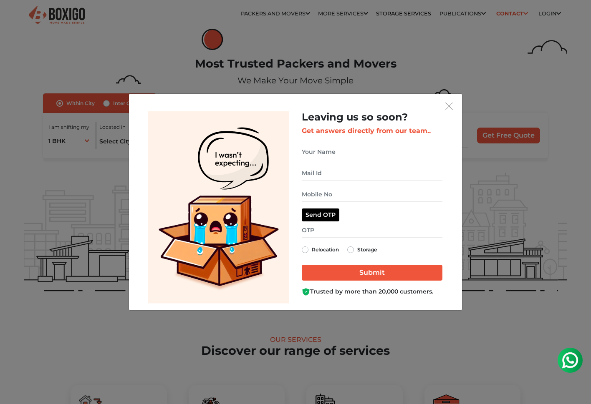
click at [531, 107] on div "Leaving us so soon? Get answers directly from our team.. Relocation Storage" at bounding box center [295, 202] width 591 height 404
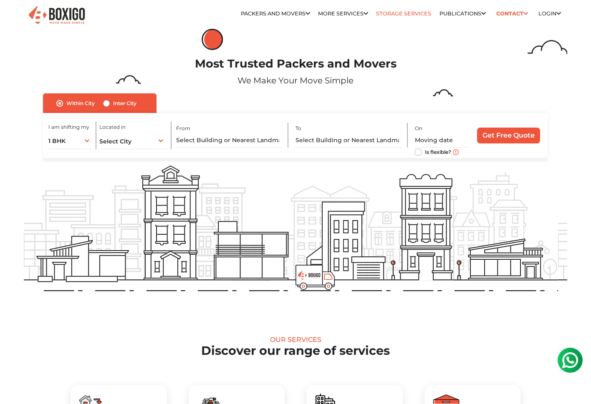
click at [385, 13] on link "Storage Services" at bounding box center [403, 13] width 55 height 6
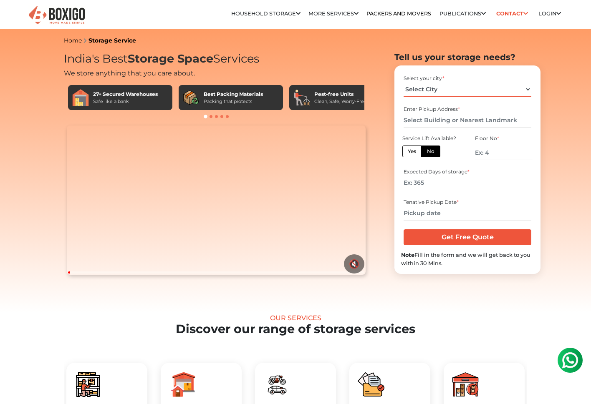
click at [424, 90] on select "Select City [GEOGRAPHIC_DATA] [GEOGRAPHIC_DATA] [GEOGRAPHIC_DATA] [GEOGRAPHIC_D…" at bounding box center [466, 89] width 127 height 15
select select "[GEOGRAPHIC_DATA]"
click at [430, 118] on input "text" at bounding box center [466, 120] width 127 height 15
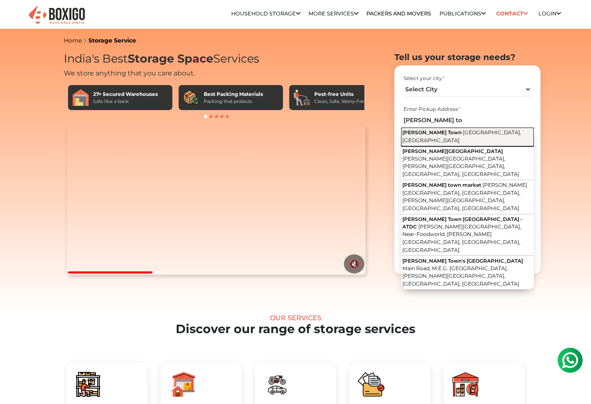
click at [434, 135] on span "[GEOGRAPHIC_DATA], [GEOGRAPHIC_DATA]" at bounding box center [461, 136] width 119 height 14
type input "[PERSON_NAME][GEOGRAPHIC_DATA], [GEOGRAPHIC_DATA], [GEOGRAPHIC_DATA]"
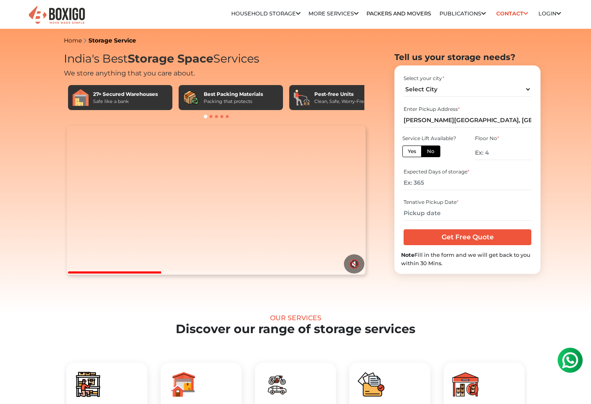
click at [418, 153] on label "Yes" at bounding box center [411, 152] width 19 height 12
click at [413, 153] on input "Yes" at bounding box center [410, 150] width 5 height 5
radio input "true"
click at [436, 183] on input "number" at bounding box center [466, 183] width 127 height 15
type input "50"
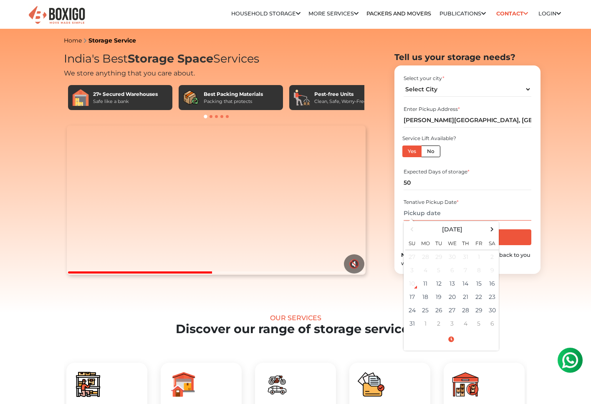
click at [438, 211] on input "text" at bounding box center [466, 213] width 127 height 15
click at [463, 310] on td "28" at bounding box center [464, 310] width 13 height 13
type input "[DATE] 12:00 AM"
click at [478, 191] on div "Expected Days of storage * 50" at bounding box center [467, 179] width 133 height 28
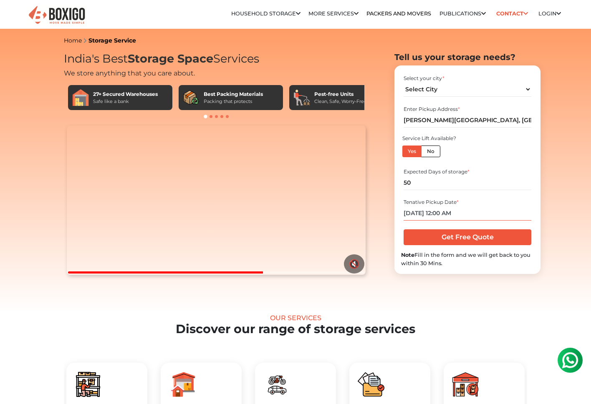
click at [497, 207] on input "[DATE] 12:00 AM" at bounding box center [466, 213] width 127 height 15
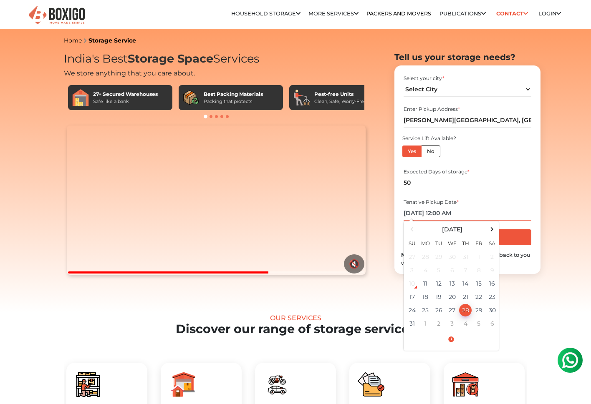
click at [502, 210] on input "[DATE] 12:00 AM" at bounding box center [466, 213] width 127 height 15
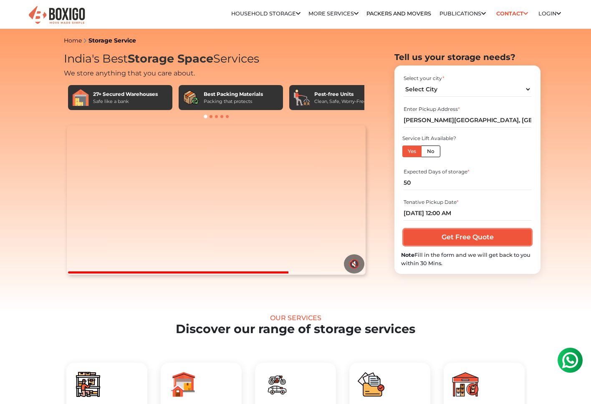
click at [473, 238] on input "Get Free Quote" at bounding box center [466, 237] width 127 height 16
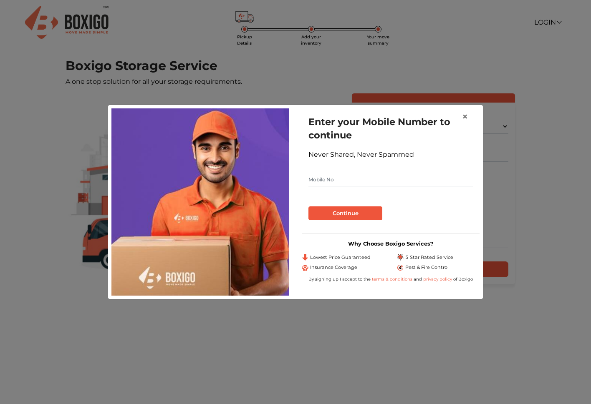
click at [335, 186] on input "text" at bounding box center [390, 179] width 164 height 13
type input "9555526703"
click at [341, 208] on button "Continue" at bounding box center [345, 213] width 74 height 14
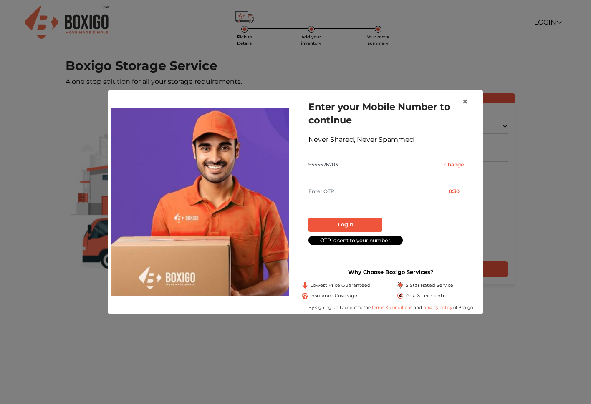
click at [319, 188] on input "text" at bounding box center [371, 191] width 126 height 13
type input "2724"
click at [354, 228] on button "Login" at bounding box center [345, 225] width 74 height 14
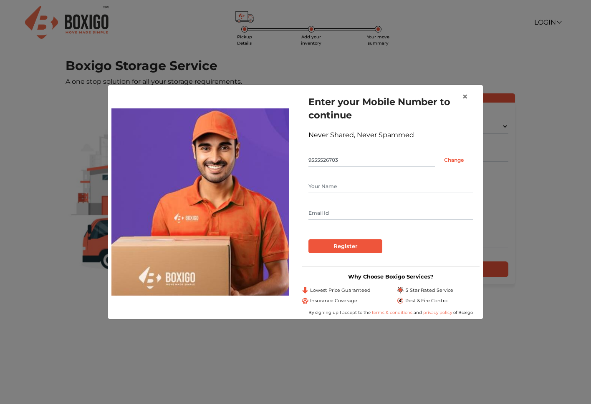
click at [332, 182] on input "text" at bounding box center [390, 186] width 164 height 13
type input "Bhoomika Chauhan"
click at [352, 214] on input "text" at bounding box center [390, 212] width 164 height 13
click at [342, 214] on input "text" at bounding box center [390, 212] width 164 height 13
click at [342, 245] on input "Register" at bounding box center [345, 246] width 74 height 14
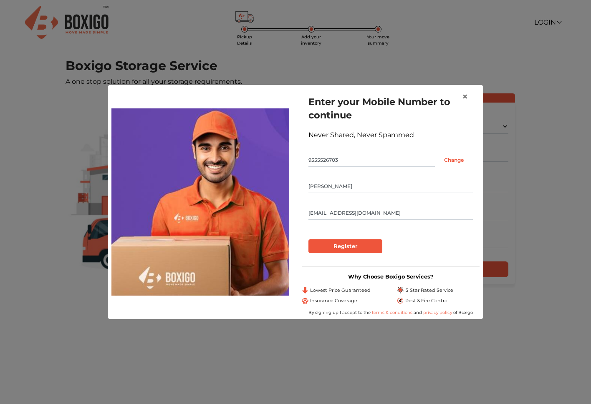
type input "bhumikachauhan001@gmail.com"
click at [336, 244] on input "Register" at bounding box center [345, 246] width 74 height 14
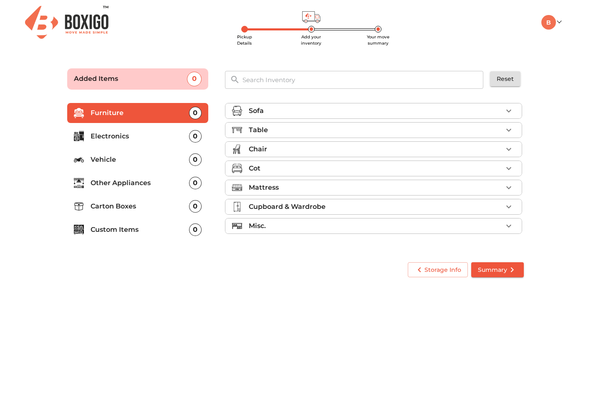
click at [289, 106] on div "Sofa" at bounding box center [376, 111] width 254 height 10
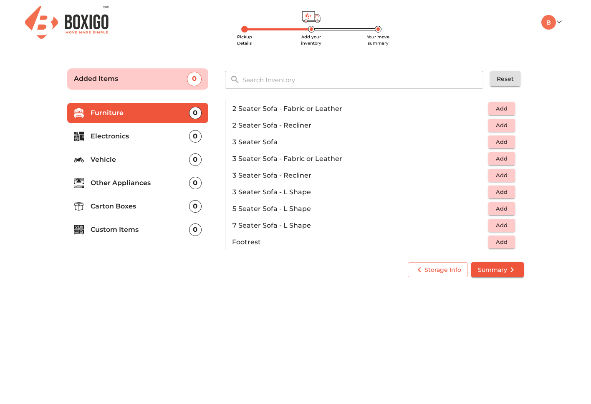
scroll to position [89, 0]
click at [500, 140] on span "Add" at bounding box center [501, 142] width 18 height 10
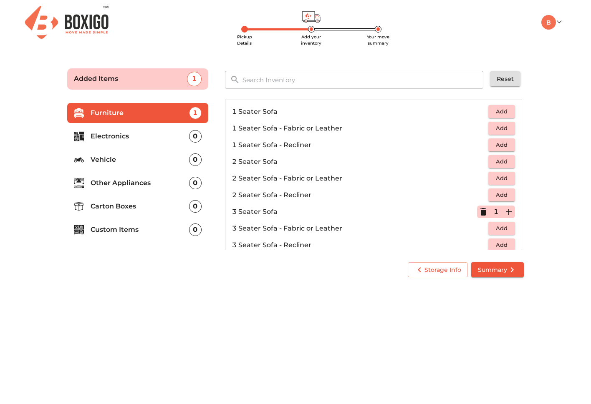
scroll to position [11, 0]
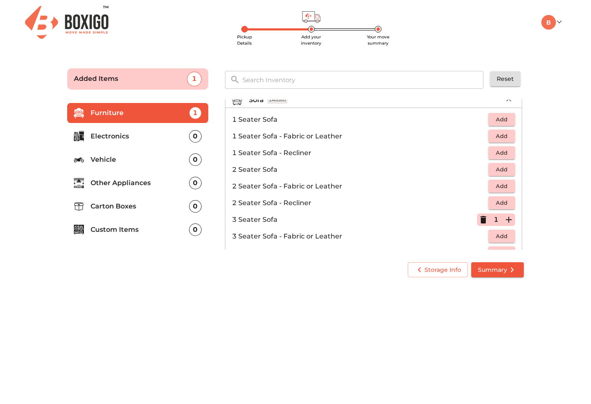
click at [507, 166] on span "Add" at bounding box center [501, 170] width 18 height 10
click at [504, 100] on icon "button" at bounding box center [509, 100] width 10 height 10
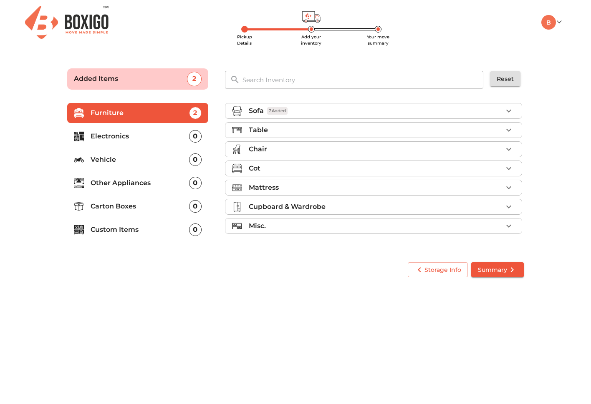
scroll to position [0, 0]
click at [394, 134] on div "Table" at bounding box center [376, 130] width 254 height 10
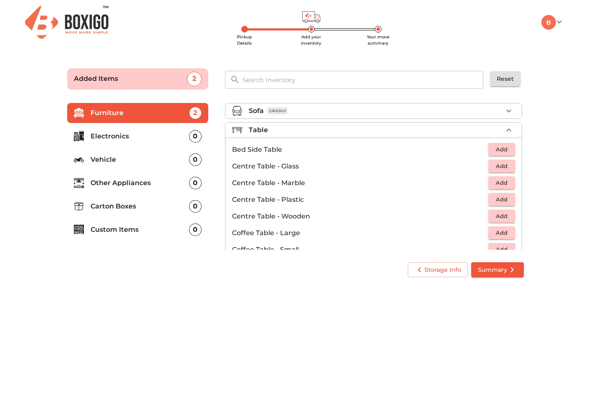
click at [499, 150] on span "Add" at bounding box center [501, 150] width 18 height 10
click at [508, 149] on icon "button" at bounding box center [509, 150] width 6 height 6
click at [504, 202] on span "Add" at bounding box center [501, 200] width 18 height 10
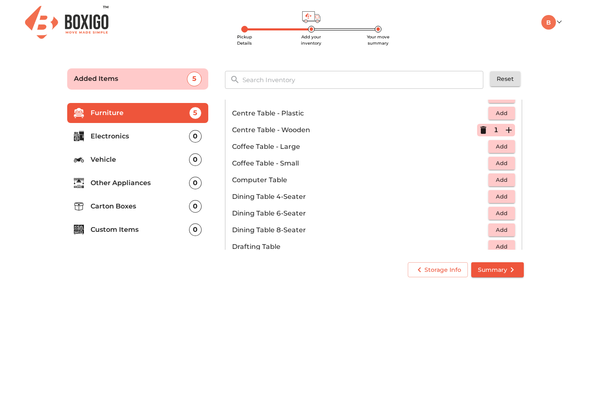
scroll to position [93, 0]
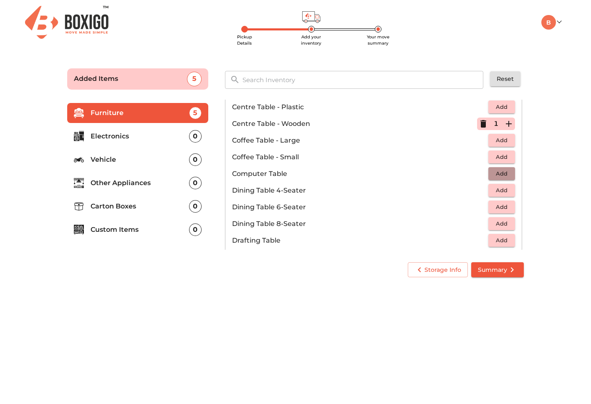
click at [497, 172] on span "Add" at bounding box center [501, 174] width 18 height 10
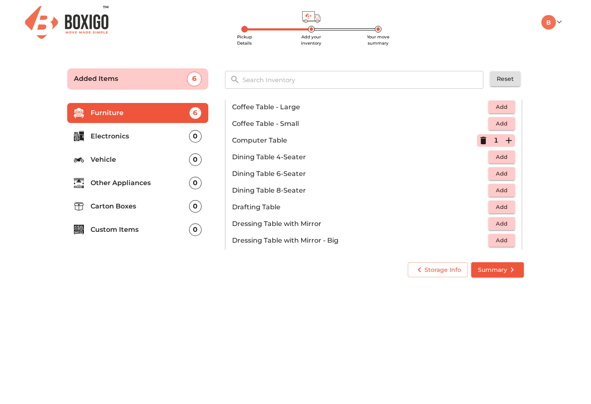
scroll to position [126, 0]
click at [497, 161] on span "Add" at bounding box center [501, 158] width 18 height 10
click at [481, 140] on icon "button" at bounding box center [483, 141] width 6 height 8
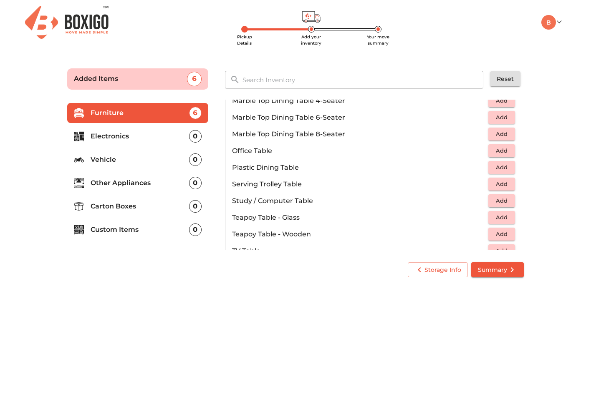
scroll to position [582, 0]
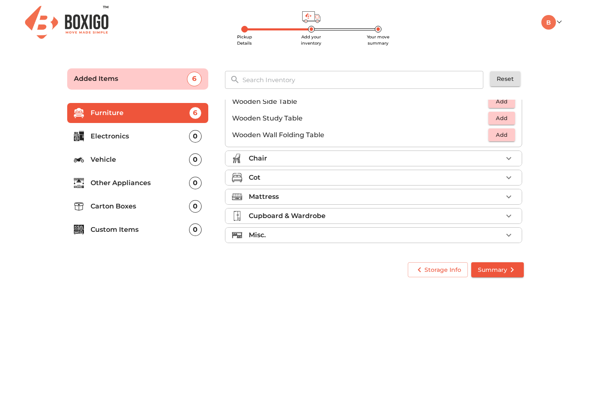
click at [440, 156] on div "Chair" at bounding box center [376, 159] width 254 height 10
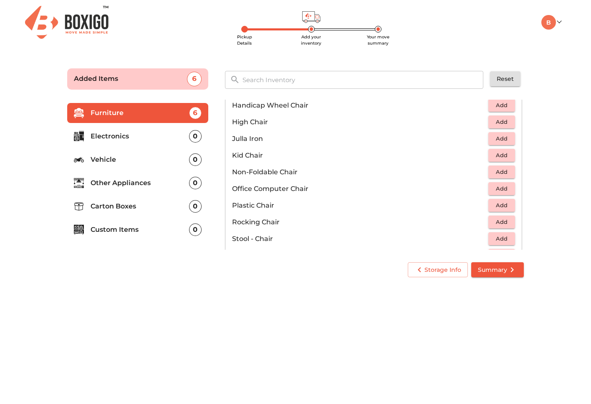
scroll to position [216, 0]
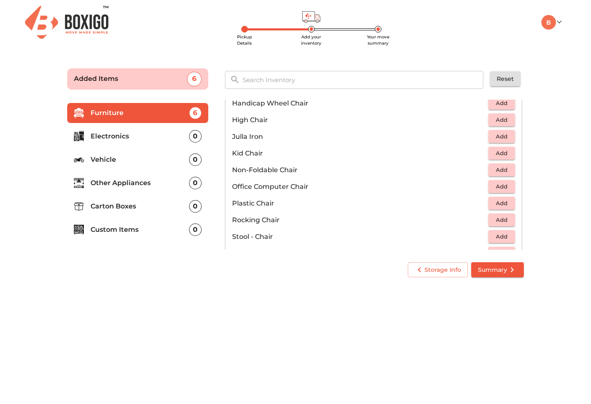
click at [504, 203] on span "Add" at bounding box center [501, 204] width 18 height 10
click at [504, 203] on icon "button" at bounding box center [509, 204] width 10 height 10
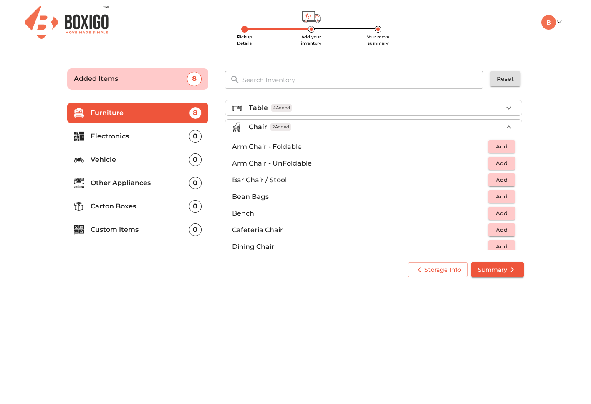
scroll to position [0, 0]
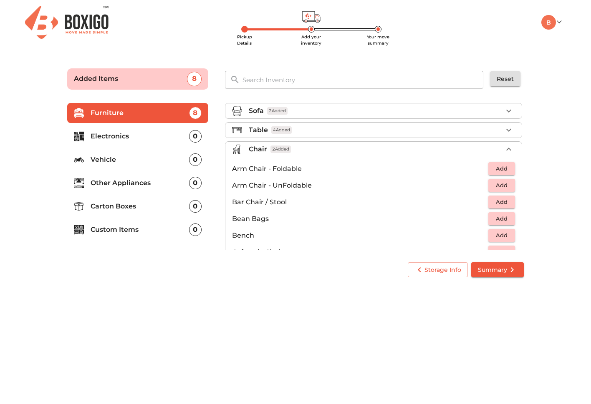
click at [395, 153] on div "Chair 2 Added" at bounding box center [376, 149] width 254 height 10
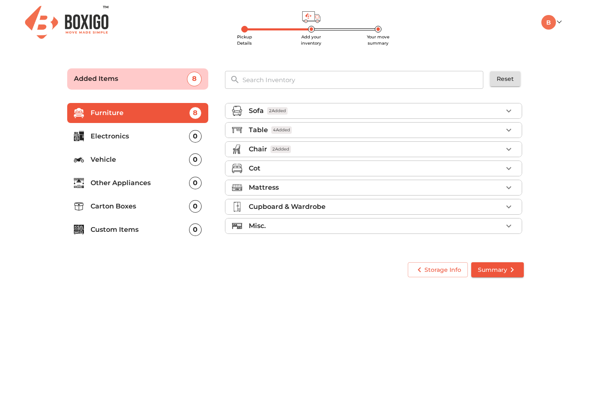
click at [333, 173] on div "Cot" at bounding box center [376, 169] width 254 height 10
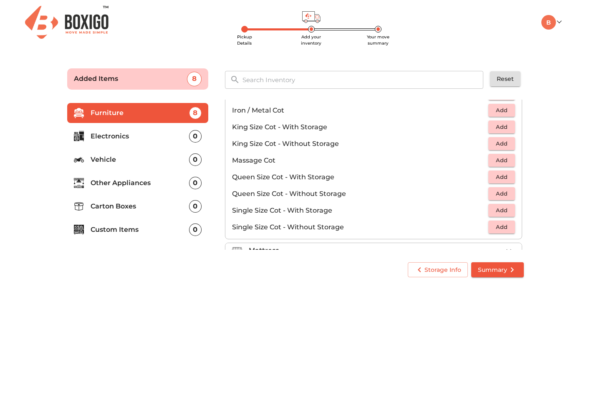
scroll to position [228, 0]
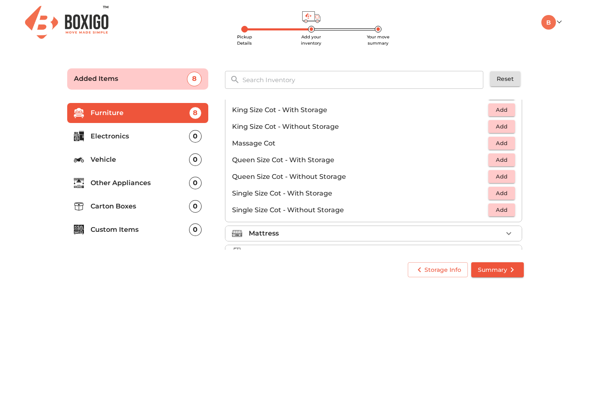
click at [503, 179] on span "Add" at bounding box center [501, 177] width 18 height 10
click at [503, 179] on button "button" at bounding box center [508, 177] width 13 height 13
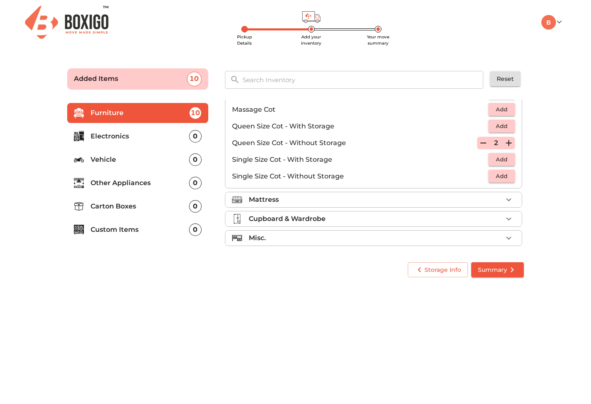
click at [482, 203] on div "Mattress" at bounding box center [376, 200] width 254 height 10
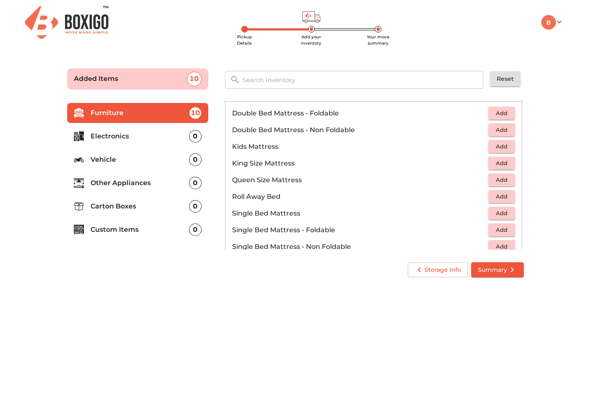
scroll to position [80, 0]
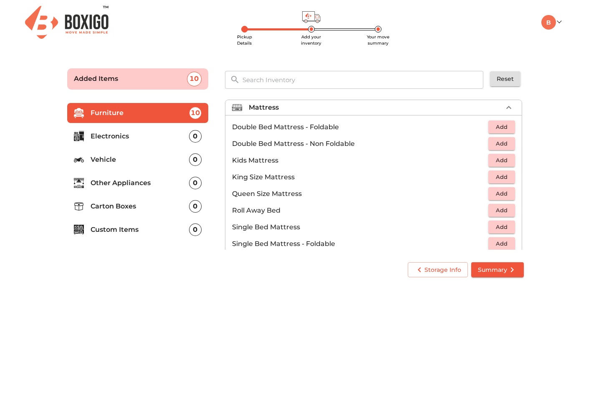
click at [511, 189] on button "Add" at bounding box center [501, 193] width 27 height 13
click at [509, 191] on icon "button" at bounding box center [509, 194] width 10 height 10
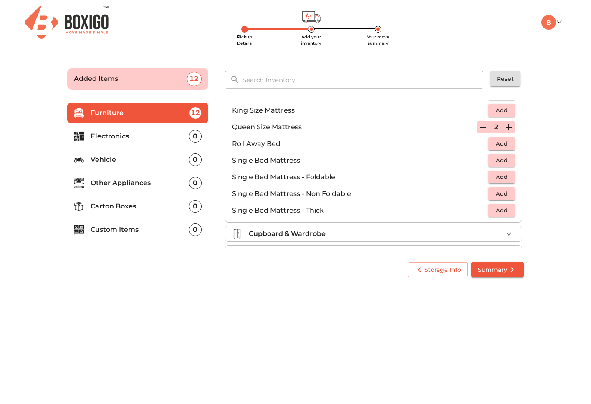
scroll to position [165, 0]
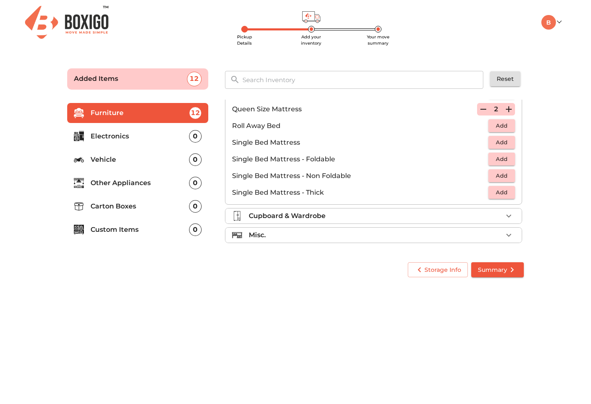
click at [421, 211] on div "Cupboard & Wardrobe" at bounding box center [376, 216] width 254 height 10
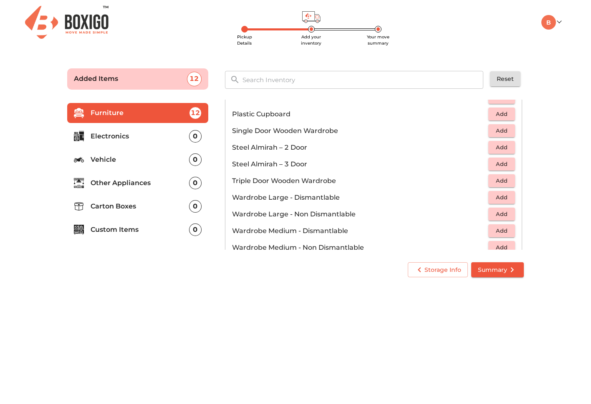
scroll to position [282, 0]
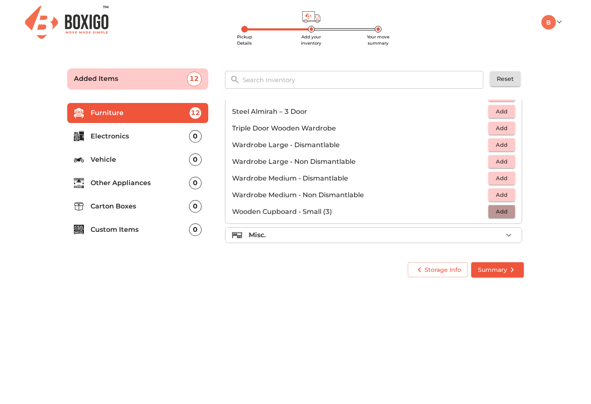
click at [493, 213] on span "Add" at bounding box center [501, 212] width 18 height 10
click at [495, 234] on div "Misc." at bounding box center [376, 235] width 254 height 10
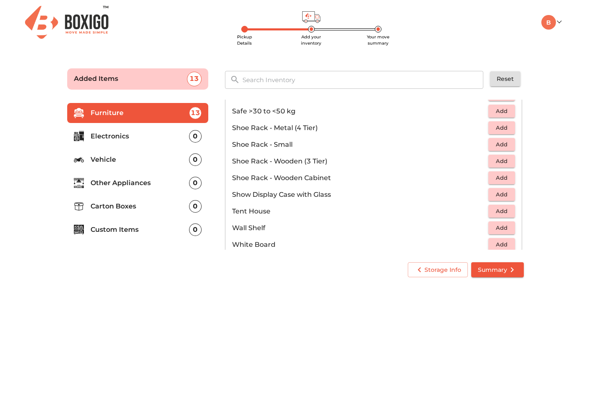
scroll to position [427, 0]
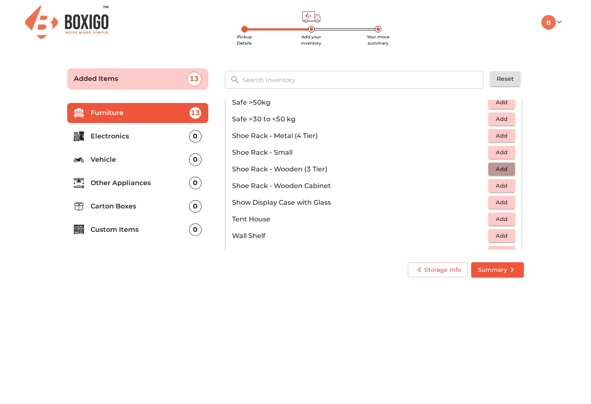
click at [507, 168] on span "Add" at bounding box center [501, 169] width 18 height 10
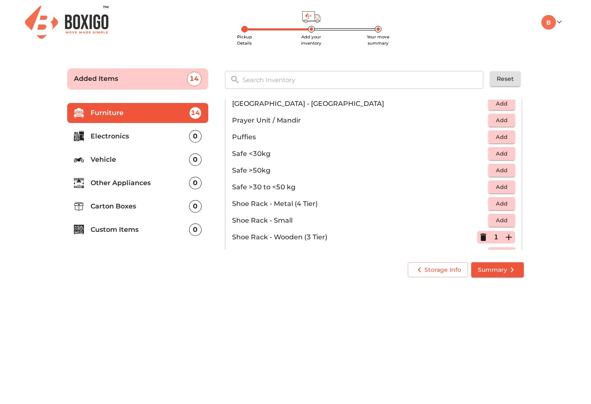
scroll to position [448, 0]
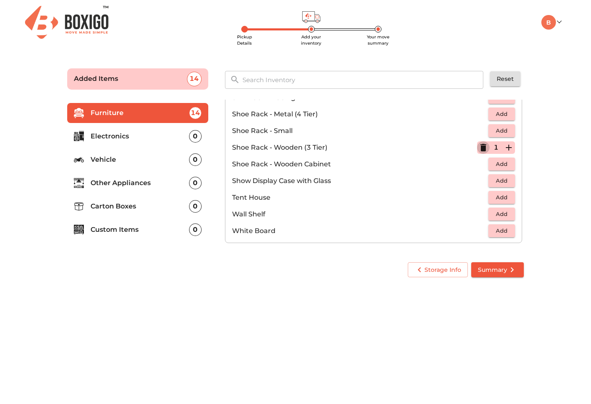
click at [483, 151] on icon "button" at bounding box center [483, 148] width 6 height 8
click at [146, 131] on p "Electronics" at bounding box center [140, 136] width 98 height 10
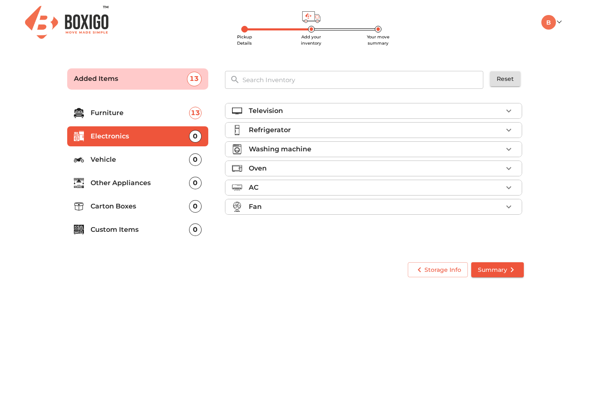
scroll to position [0, 0]
click at [264, 169] on p "Oven" at bounding box center [258, 169] width 18 height 10
click at [503, 224] on span "Add" at bounding box center [501, 222] width 18 height 10
click at [503, 209] on span "Add" at bounding box center [501, 205] width 18 height 10
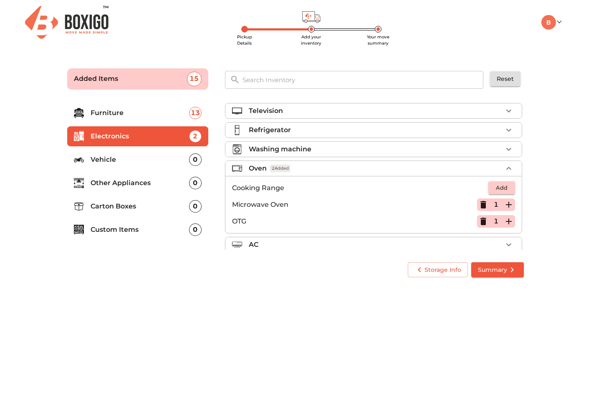
click at [291, 171] on div "Oven 2 Added" at bounding box center [376, 169] width 254 height 10
click at [268, 187] on div "AC" at bounding box center [376, 188] width 254 height 10
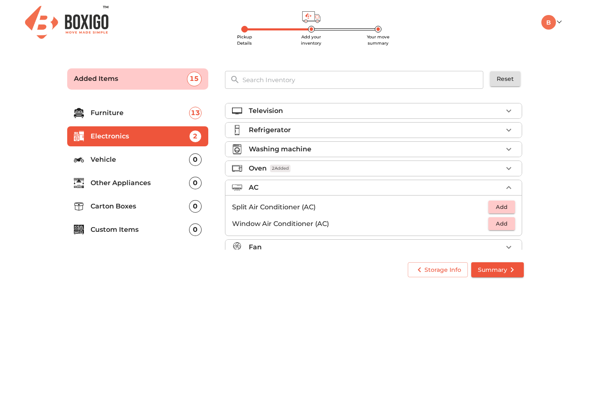
click at [262, 170] on p "Oven" at bounding box center [258, 169] width 18 height 10
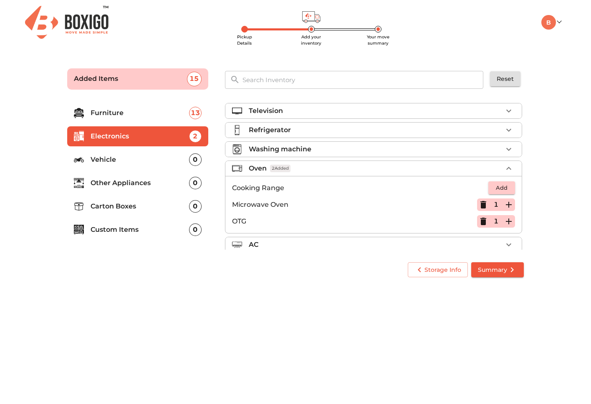
click at [484, 223] on icon "button" at bounding box center [483, 222] width 6 height 8
click at [331, 169] on div "Oven 1 Added" at bounding box center [376, 169] width 254 height 10
click at [303, 184] on div "AC" at bounding box center [376, 188] width 254 height 10
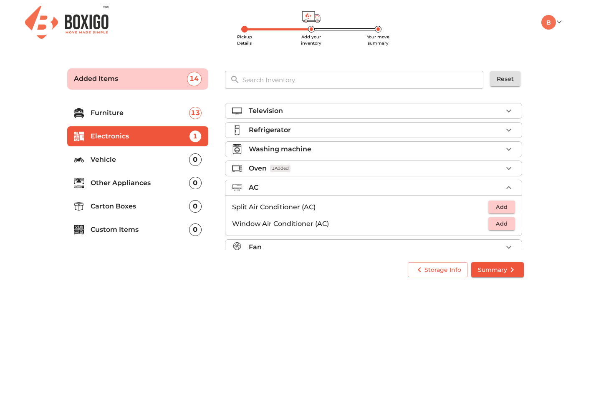
click at [308, 187] on div "AC" at bounding box center [376, 188] width 254 height 10
click at [287, 211] on div "Fan" at bounding box center [376, 207] width 254 height 10
click at [277, 209] on div "Fan" at bounding box center [376, 207] width 254 height 10
click at [147, 162] on p "Vehicle" at bounding box center [140, 160] width 98 height 10
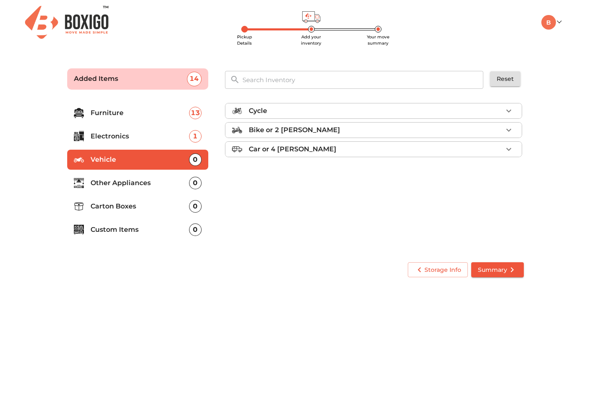
click at [150, 171] on ul "Furniture 13 Electronics 1 Vehicle 0 Other Appliances 0 Carton Boxes 0 Custom I…" at bounding box center [137, 173] width 141 height 147
click at [154, 179] on p "Other Appliances" at bounding box center [140, 183] width 98 height 10
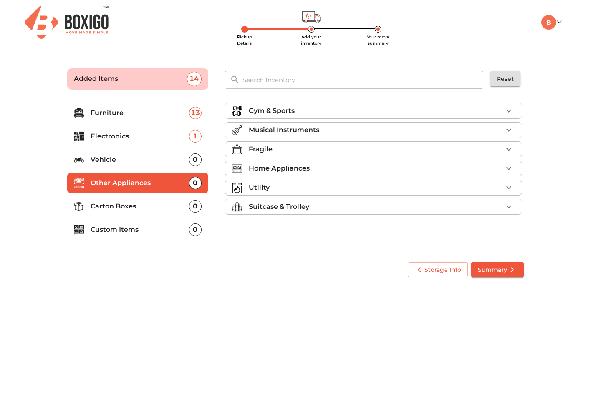
click at [242, 174] on li "Home Appliances" at bounding box center [373, 168] width 296 height 15
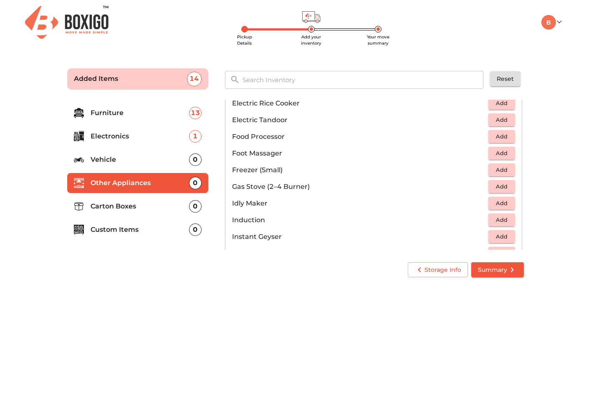
scroll to position [295, 0]
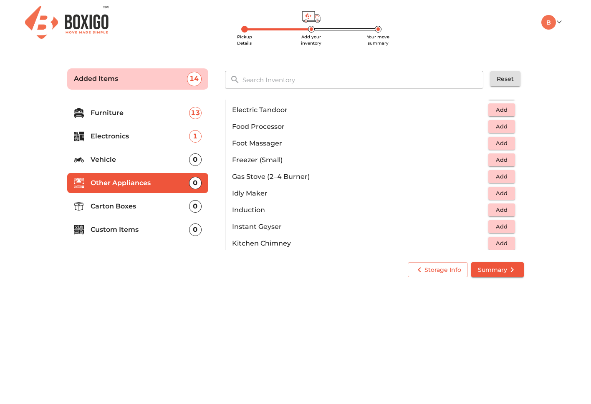
click at [500, 174] on span "Add" at bounding box center [501, 177] width 18 height 10
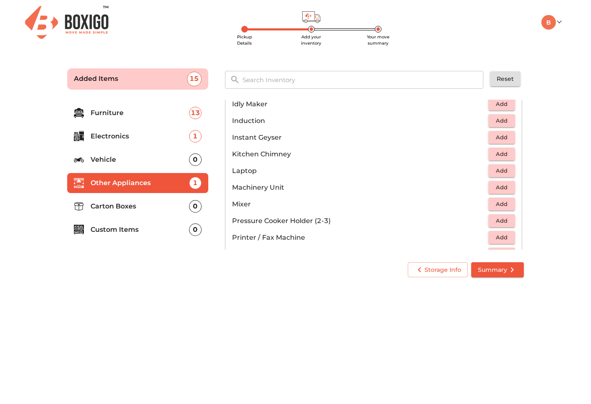
click at [496, 204] on span "Add" at bounding box center [501, 204] width 18 height 10
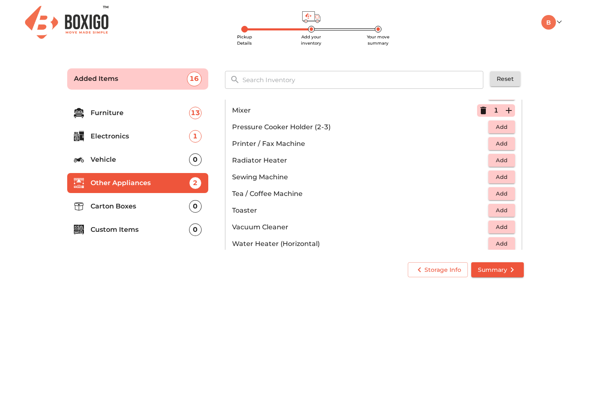
scroll to position [480, 0]
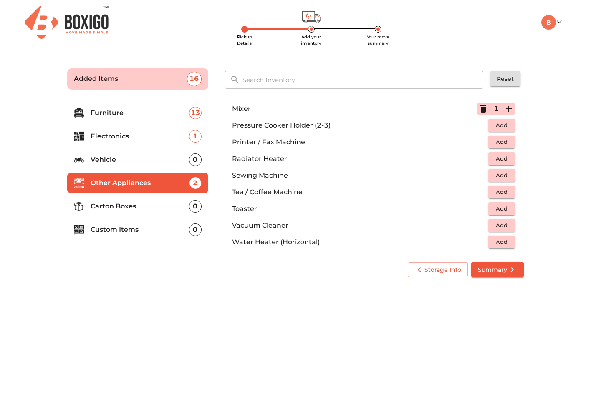
click at [506, 233] on li "Vacuum Cleaner Add" at bounding box center [373, 225] width 296 height 17
click at [504, 231] on button "Add" at bounding box center [501, 225] width 27 height 13
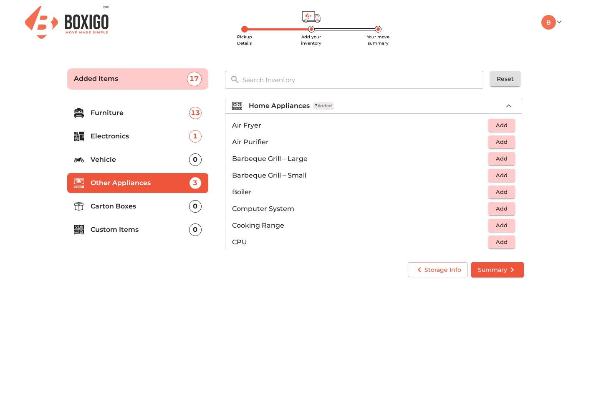
scroll to position [54, 0]
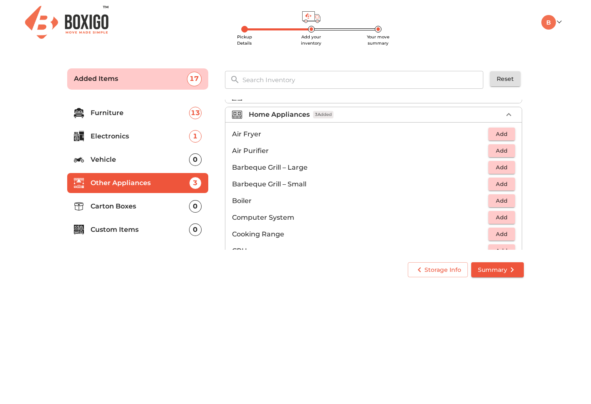
click at [280, 116] on p "Home Appliances" at bounding box center [279, 115] width 61 height 10
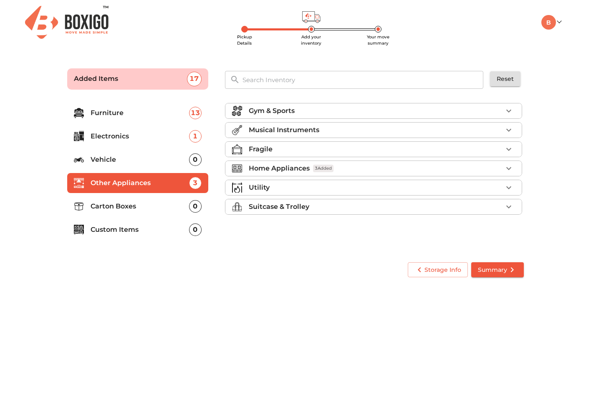
scroll to position [0, 0]
click at [166, 202] on p "Carton Boxes" at bounding box center [140, 206] width 98 height 10
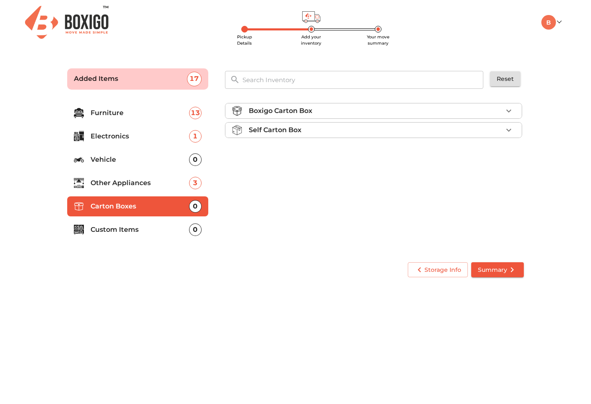
click at [285, 112] on p "Boxigo Carton Box" at bounding box center [280, 111] width 63 height 10
click at [297, 151] on p "Self Carton Box" at bounding box center [275, 154] width 53 height 10
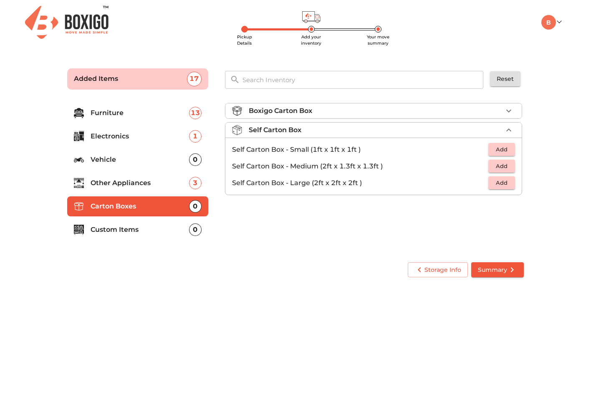
click at [118, 224] on li "Custom Items 0" at bounding box center [137, 230] width 141 height 20
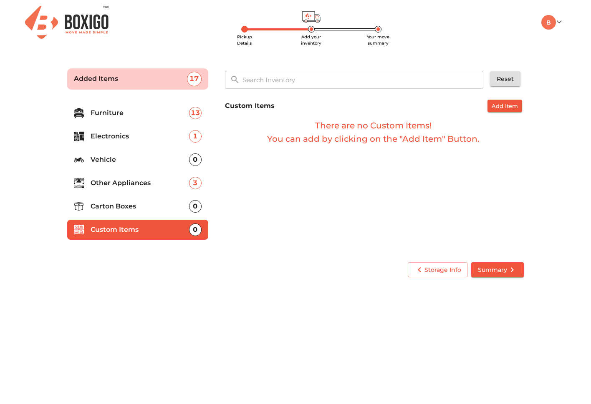
click at [116, 215] on li "Carton Boxes 0" at bounding box center [137, 206] width 141 height 20
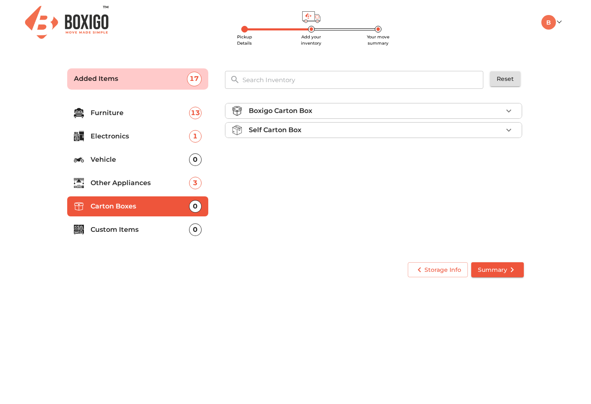
click at [311, 106] on p "Boxigo Carton Box" at bounding box center [280, 111] width 63 height 10
click at [496, 131] on span "Add" at bounding box center [501, 131] width 18 height 10
click at [509, 131] on icon "button" at bounding box center [509, 131] width 6 height 6
click at [502, 272] on span "Summary" at bounding box center [497, 270] width 39 height 10
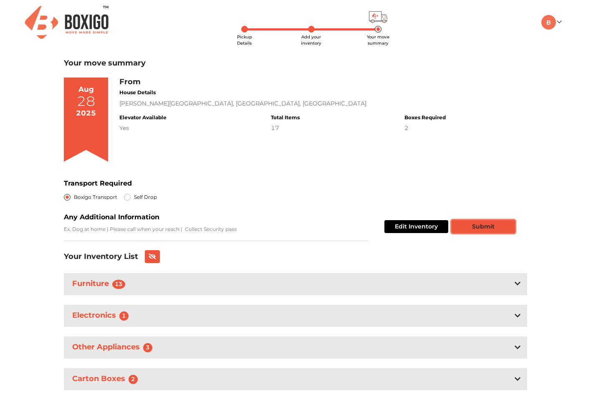
click at [467, 228] on button "Submit" at bounding box center [482, 226] width 63 height 13
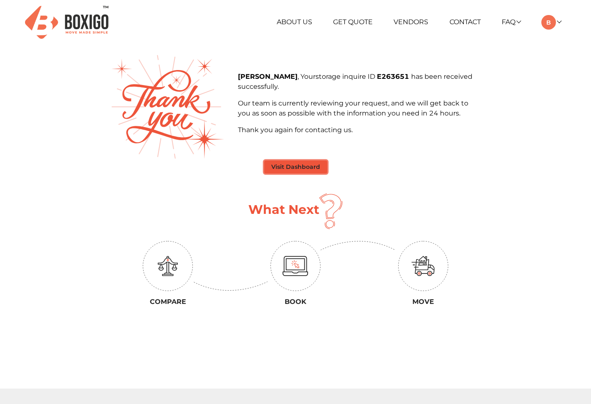
click at [282, 170] on button "Visit Dashboard" at bounding box center [295, 167] width 63 height 13
